Goal: Task Accomplishment & Management: Manage account settings

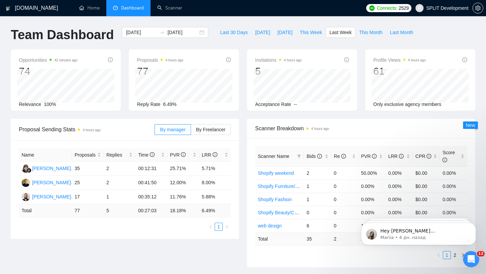
click at [241, 85] on div "Proposals 4 hours ago 77 [DATE] Sent 3 Reply Rate 6.49%" at bounding box center [184, 79] width 118 height 61
click at [201, 166] on td "5.71%" at bounding box center [215, 168] width 32 height 14
drag, startPoint x: 168, startPoint y: 168, endPoint x: 191, endPoint y: 170, distance: 23.1
click at [191, 170] on td "25.71%" at bounding box center [183, 168] width 32 height 14
drag, startPoint x: 164, startPoint y: 185, endPoint x: 188, endPoint y: 183, distance: 24.4
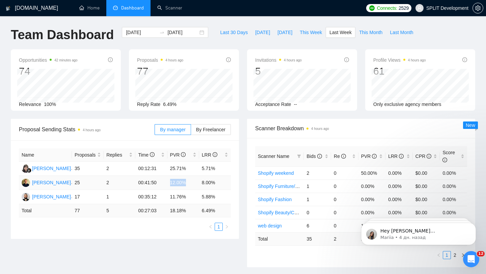
click at [188, 184] on tr "[PERSON_NAME] 25 2 00:41:50 12.00% 8.00%" at bounding box center [125, 183] width 212 height 14
drag, startPoint x: 168, startPoint y: 196, endPoint x: 190, endPoint y: 197, distance: 22.0
click at [190, 197] on td "11.76%" at bounding box center [183, 197] width 32 height 14
click at [198, 194] on td "11.76%" at bounding box center [183, 197] width 32 height 14
drag, startPoint x: 170, startPoint y: 180, endPoint x: 187, endPoint y: 196, distance: 23.4
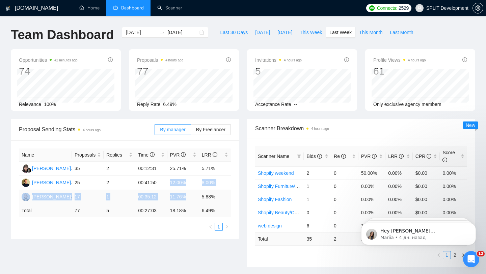
click at [187, 196] on tbody "[PERSON_NAME] 35 2 00:12:31 25.71% 5.71% [PERSON_NAME] 25 2 00:41:50 12.00% 8.0…" at bounding box center [125, 182] width 212 height 42
click at [188, 187] on td "12.00%" at bounding box center [183, 183] width 32 height 14
drag, startPoint x: 202, startPoint y: 183, endPoint x: 224, endPoint y: 180, distance: 22.0
click at [224, 181] on td "8.00%" at bounding box center [215, 183] width 32 height 14
drag, startPoint x: 201, startPoint y: 194, endPoint x: 218, endPoint y: 195, distance: 16.5
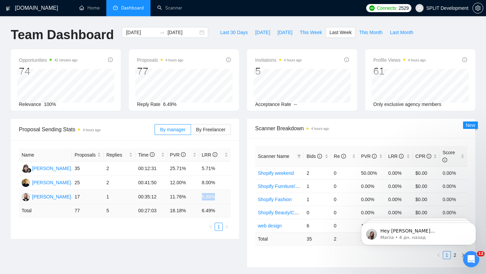
click at [218, 195] on td "5.88%" at bounding box center [215, 197] width 32 height 14
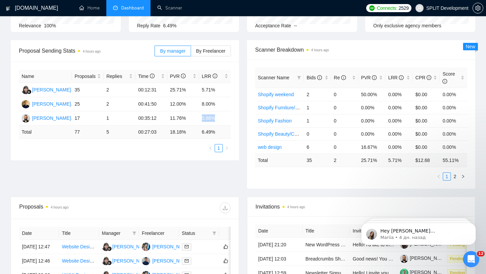
scroll to position [70, 0]
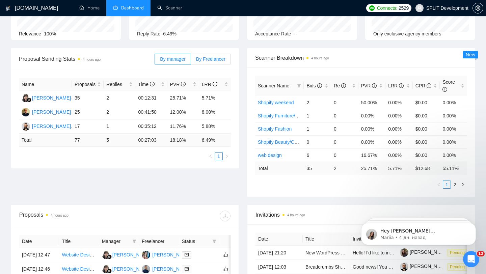
click at [205, 62] on label "By Freelancer" at bounding box center [211, 59] width 40 height 11
click at [191, 61] on input "By Freelancer" at bounding box center [191, 61] width 0 height 0
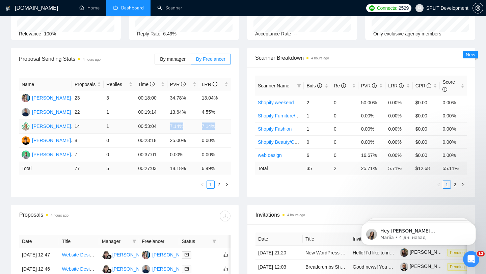
drag, startPoint x: 166, startPoint y: 124, endPoint x: 227, endPoint y: 124, distance: 61.0
click at [227, 124] on tr "[PERSON_NAME] 14 1 00:53:04 7.14% 7.14%" at bounding box center [125, 126] width 212 height 14
click at [194, 127] on td "7.14%" at bounding box center [183, 126] width 32 height 14
drag, startPoint x: 164, startPoint y: 111, endPoint x: 218, endPoint y: 113, distance: 54.0
click at [218, 113] on tr "[PERSON_NAME] 22 1 00:19:14 13.64% 4.55%" at bounding box center [125, 112] width 212 height 14
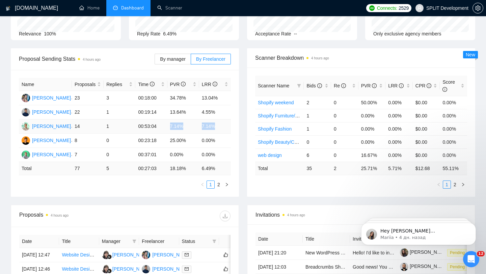
drag, startPoint x: 170, startPoint y: 125, endPoint x: 224, endPoint y: 125, distance: 53.9
click at [224, 125] on tr "[PERSON_NAME] 14 1 00:53:04 7.14% 7.14%" at bounding box center [125, 126] width 212 height 14
drag, startPoint x: 169, startPoint y: 94, endPoint x: 195, endPoint y: 96, distance: 26.1
click at [195, 96] on td "34.78%" at bounding box center [183, 98] width 32 height 14
drag, startPoint x: 201, startPoint y: 98, endPoint x: 226, endPoint y: 97, distance: 25.0
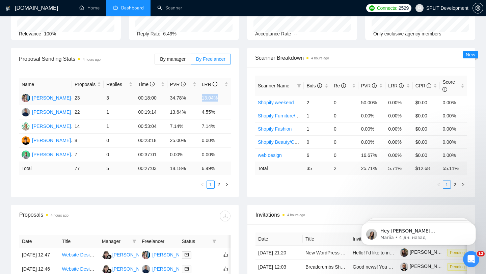
click at [226, 97] on td "13.04%" at bounding box center [215, 98] width 32 height 14
drag, startPoint x: 170, startPoint y: 110, endPoint x: 185, endPoint y: 125, distance: 21.9
click at [186, 125] on tbody "[PERSON_NAME] 23 3 00:18:00 34.78% 13.04% [PERSON_NAME] 22 1 00:19:14 13.64% 4.…" at bounding box center [125, 126] width 212 height 71
click at [185, 125] on td "7.14%" at bounding box center [183, 126] width 32 height 14
click at [62, 111] on div "[PERSON_NAME]" at bounding box center [51, 111] width 39 height 7
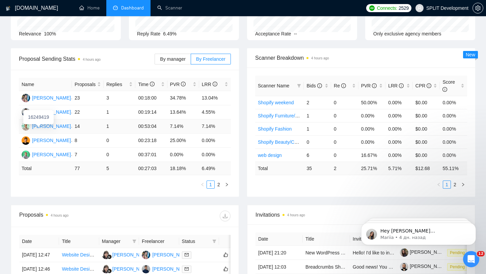
click at [46, 128] on div "[PERSON_NAME]" at bounding box center [51, 125] width 39 height 7
drag, startPoint x: 74, startPoint y: 154, endPoint x: 218, endPoint y: 152, distance: 144.3
click at [218, 152] on tr "[PERSON_NAME] 7 0 00:37:01 0.00% 0.00%" at bounding box center [125, 155] width 212 height 14
click at [218, 152] on td "0.00%" at bounding box center [215, 155] width 32 height 14
drag, startPoint x: 74, startPoint y: 155, endPoint x: 211, endPoint y: 156, distance: 136.6
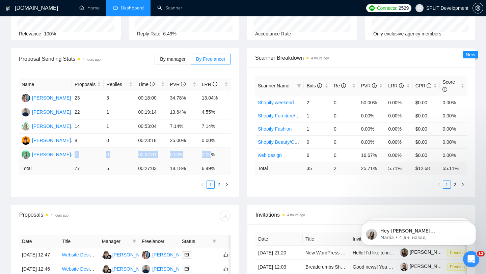
click at [211, 156] on tr "[PERSON_NAME] 7 0 00:37:01 0.00% 0.00%" at bounding box center [125, 155] width 212 height 14
drag, startPoint x: 73, startPoint y: 139, endPoint x: 228, endPoint y: 140, distance: 154.8
click at [228, 140] on tr "[PERSON_NAME] 8 0 00:23:18 25.00% 0.00%" at bounding box center [125, 141] width 212 height 14
click at [198, 152] on td "0.00%" at bounding box center [183, 155] width 32 height 14
drag, startPoint x: 73, startPoint y: 140, endPoint x: 229, endPoint y: 137, distance: 156.5
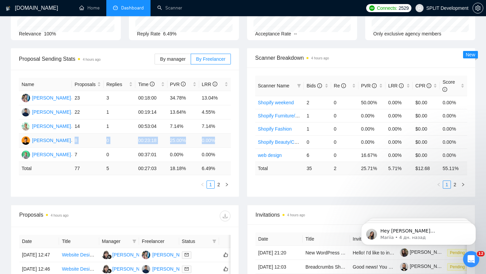
click at [229, 138] on tr "[PERSON_NAME] 8 0 00:23:18 25.00% 0.00%" at bounding box center [125, 141] width 212 height 14
click at [78, 122] on td "14" at bounding box center [88, 126] width 32 height 14
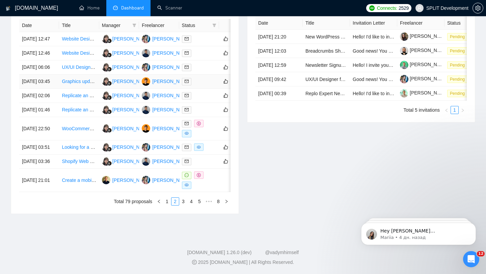
scroll to position [337, 0]
click at [180, 201] on link "3" at bounding box center [182, 201] width 7 height 7
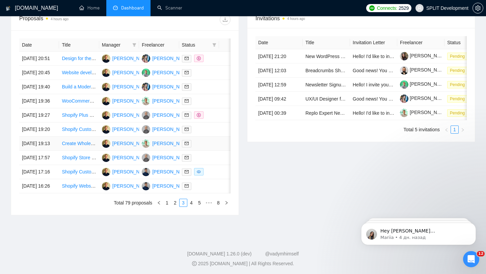
scroll to position [332, 0]
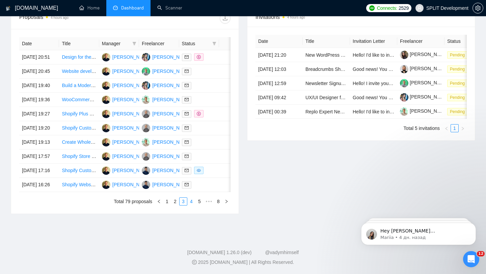
click at [191, 202] on link "4" at bounding box center [190, 201] width 7 height 7
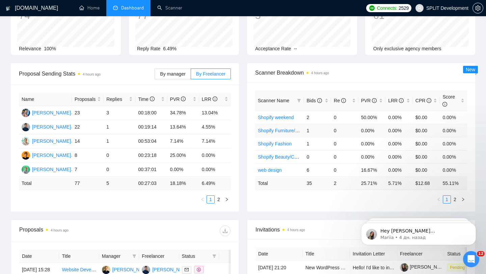
scroll to position [28, 0]
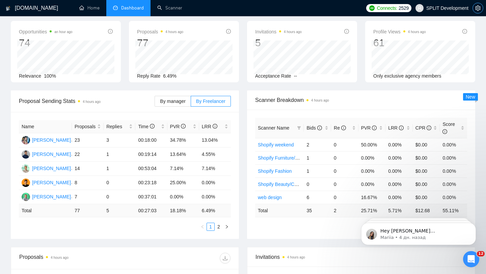
click at [474, 11] on button "button" at bounding box center [477, 8] width 11 height 11
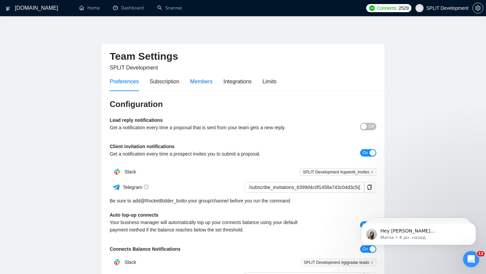
click at [208, 84] on div "Members" at bounding box center [201, 81] width 23 height 8
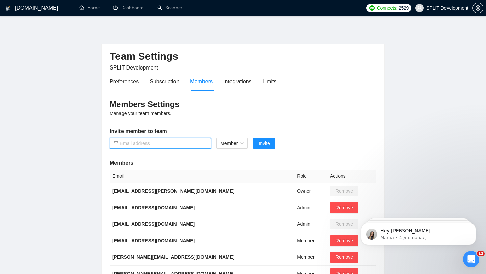
click at [177, 145] on input "text" at bounding box center [163, 143] width 87 height 7
paste input "[DOMAIN_NAME][EMAIL_ADDRESS][DOMAIN_NAME]"
type input "[DOMAIN_NAME][EMAIL_ADDRESS][DOMAIN_NAME]"
click at [263, 143] on span "Invite" at bounding box center [263, 143] width 11 height 7
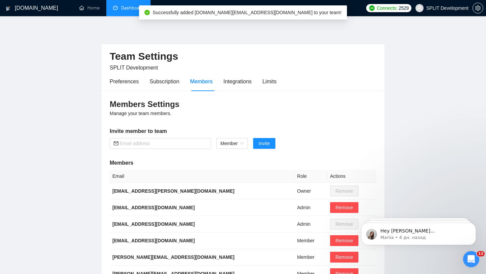
click at [125, 11] on link "Dashboard" at bounding box center [128, 8] width 31 height 6
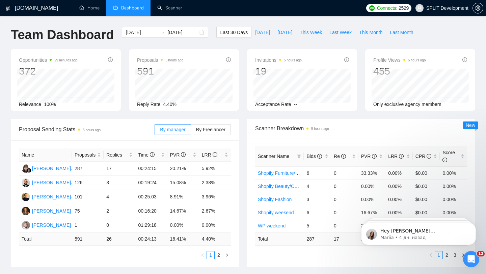
click at [244, 116] on div "Opportunities 29 minutes ago 372 Relevance 100% Proposals 5 hours ago 591 Reply…" at bounding box center [243, 83] width 472 height 69
click at [249, 112] on div "Opportunities 29 minutes ago 372 Relevance 100% Proposals 5 hours ago 591 Reply…" at bounding box center [243, 83] width 472 height 69
